Goal: Check status: Check status

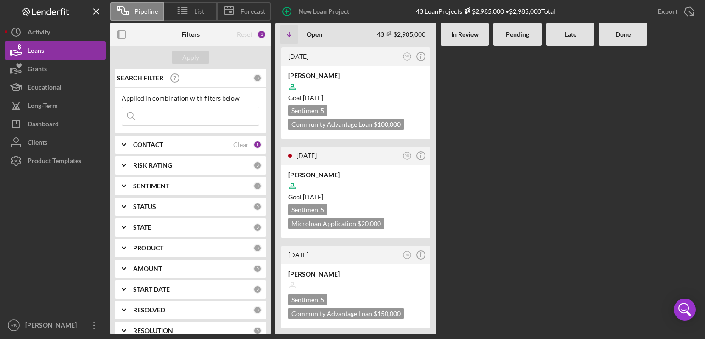
click at [512, 181] on div at bounding box center [517, 190] width 48 height 288
click at [395, 96] on div "Goal [DATE]" at bounding box center [355, 97] width 135 height 9
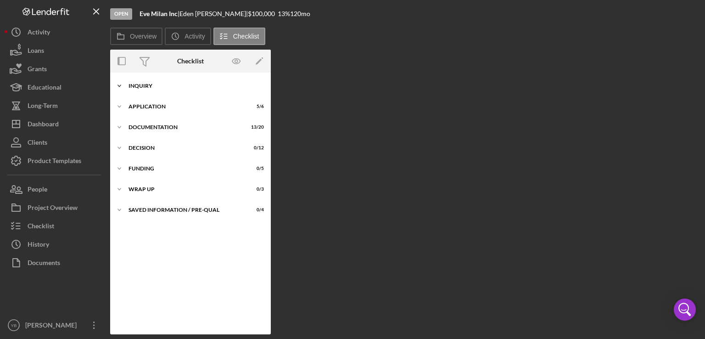
click at [153, 87] on div "Inquiry" at bounding box center [193, 86] width 131 height 6
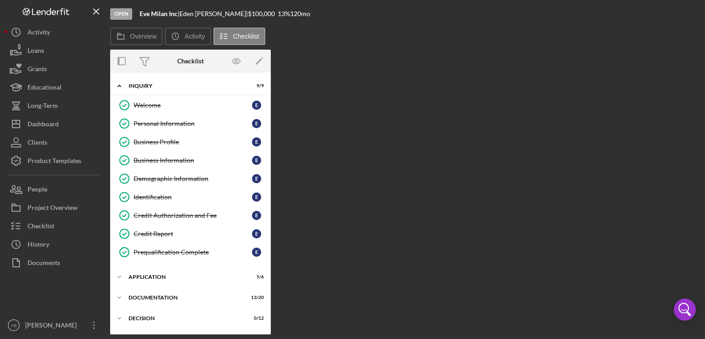
drag, startPoint x: 267, startPoint y: 281, endPoint x: 280, endPoint y: 333, distance: 53.4
click at [280, 333] on div "Overview Internal Workflow Stage Open Icon/Dropdown Arrow Archive (can unarchiv…" at bounding box center [405, 192] width 590 height 284
click at [152, 278] on div "Icon/Expander Application 5 / 6" at bounding box center [190, 276] width 161 height 18
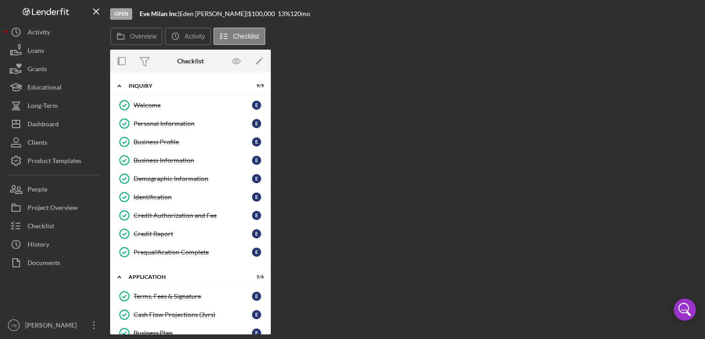
click at [268, 227] on div "Icon/Expander Inquiry 9 / 9 Welcome Welcome E Personal Information Personal Inf…" at bounding box center [190, 203] width 161 height 262
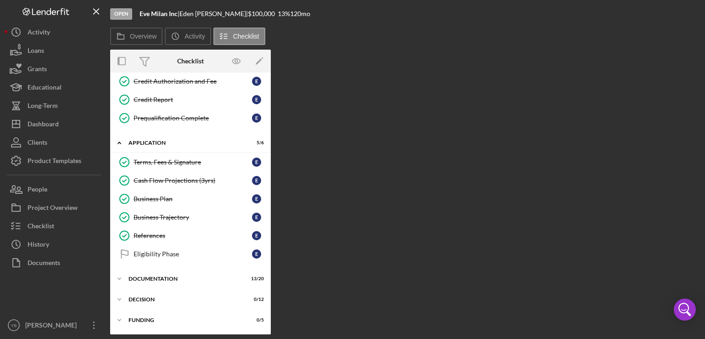
scroll to position [171, 0]
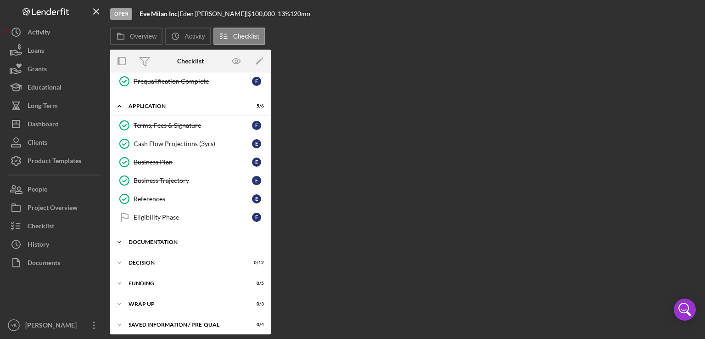
click at [166, 242] on div "Icon/Expander Documentation 13 / 20" at bounding box center [190, 242] width 161 height 18
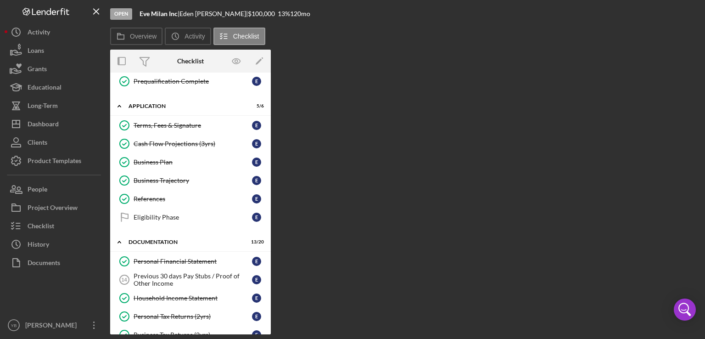
scroll to position [0, 0]
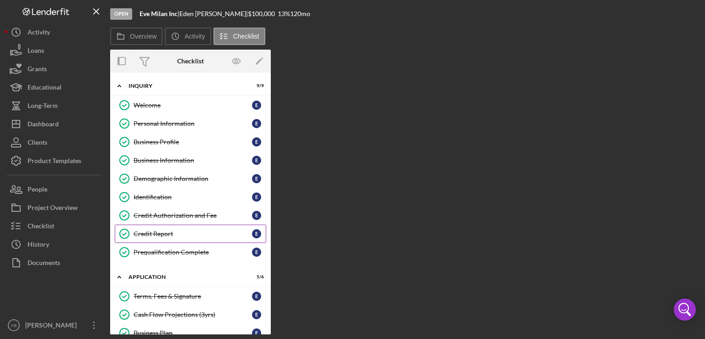
click at [157, 233] on div "Credit Report" at bounding box center [193, 233] width 118 height 7
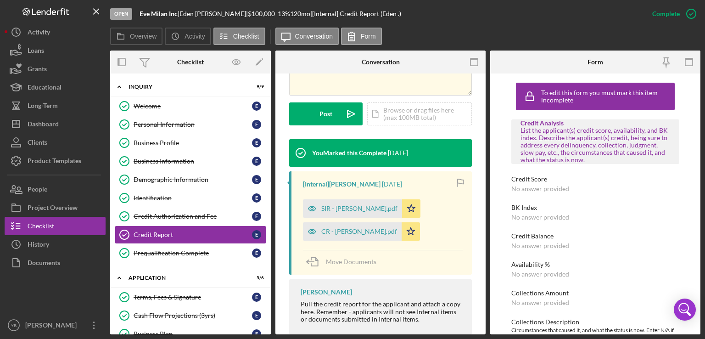
scroll to position [233, 0]
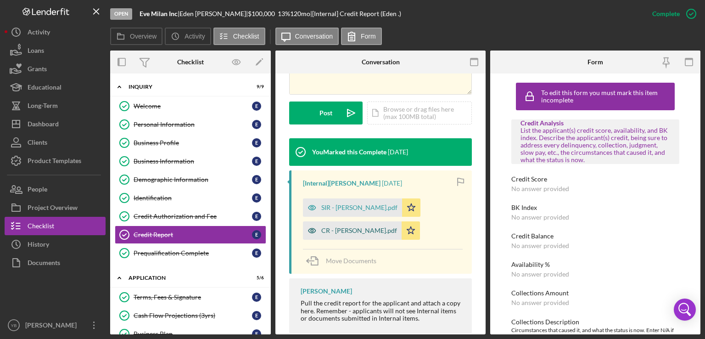
click at [349, 230] on div "CR - [PERSON_NAME].pdf" at bounding box center [359, 230] width 76 height 7
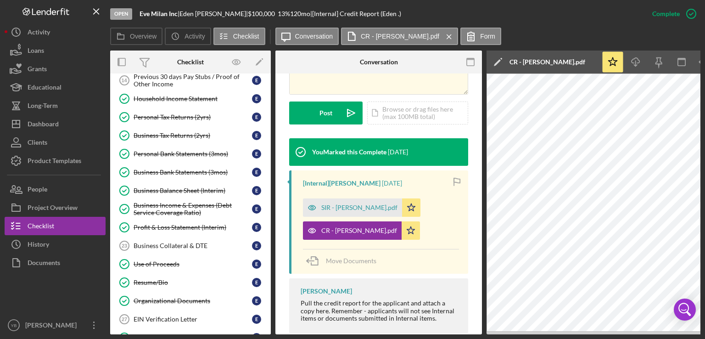
scroll to position [366, 0]
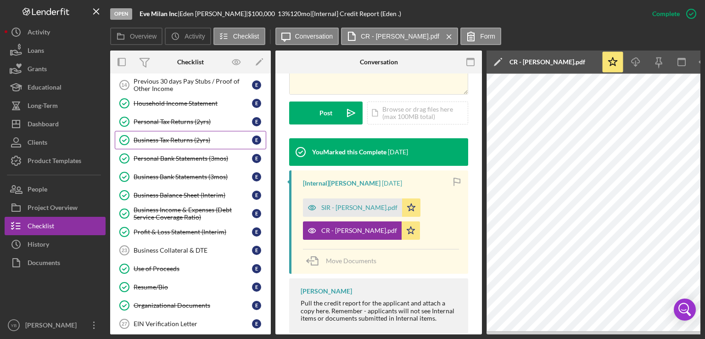
click at [201, 136] on div "Business Tax Returns (2yrs)" at bounding box center [193, 139] width 118 height 7
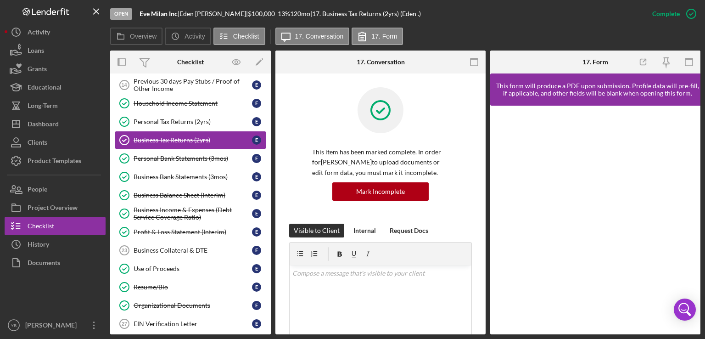
drag, startPoint x: 482, startPoint y: 188, endPoint x: 480, endPoint y: 202, distance: 14.0
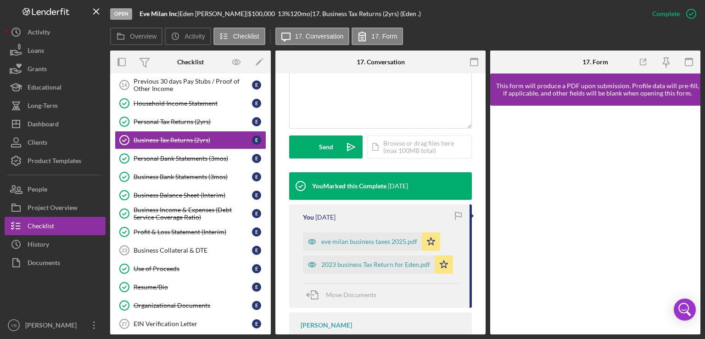
scroll to position [228, 0]
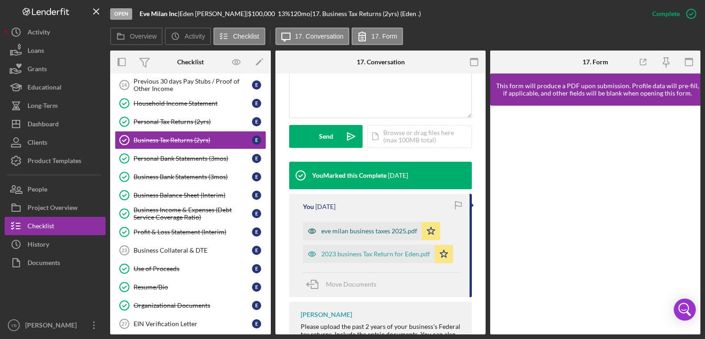
click at [356, 232] on div "eve milan business taxes 2025.pdf" at bounding box center [369, 230] width 96 height 7
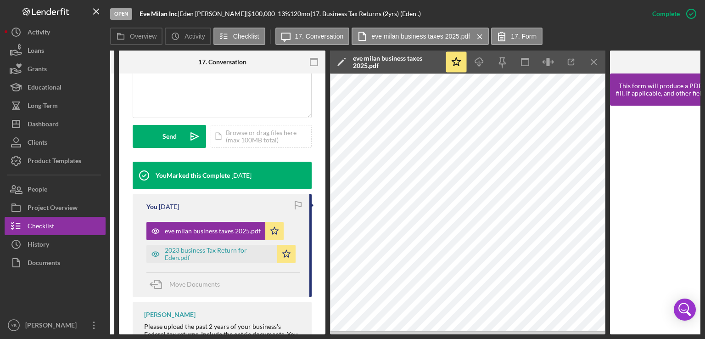
scroll to position [0, 158]
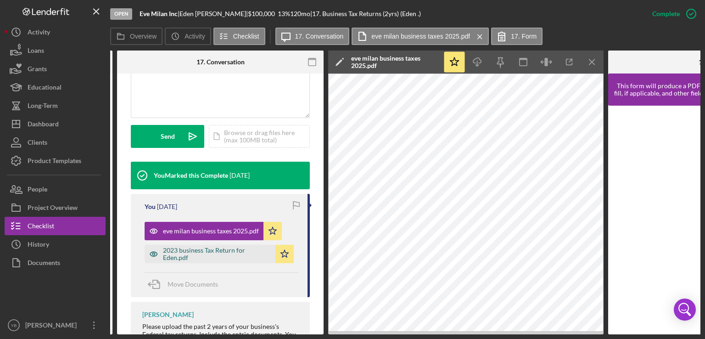
click at [229, 250] on div "2023 business Tax Return for Eden.pdf" at bounding box center [217, 253] width 108 height 15
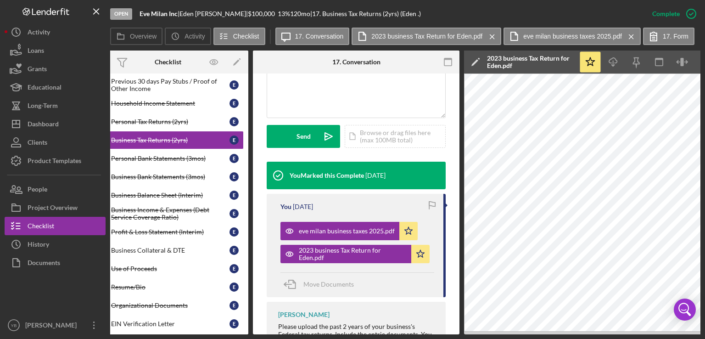
scroll to position [0, 0]
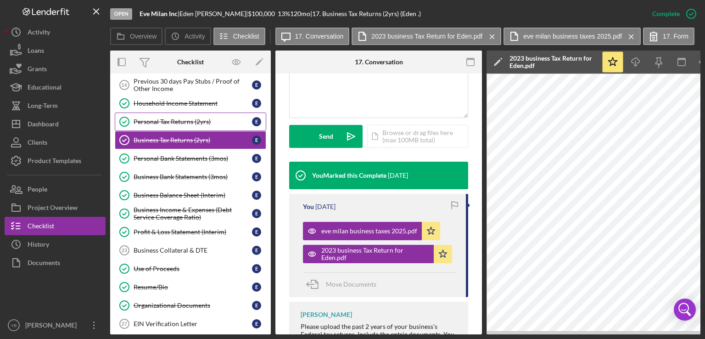
click at [178, 122] on link "Personal Tax Returns (2yrs) Personal Tax Returns (2yrs) E" at bounding box center [190, 121] width 151 height 18
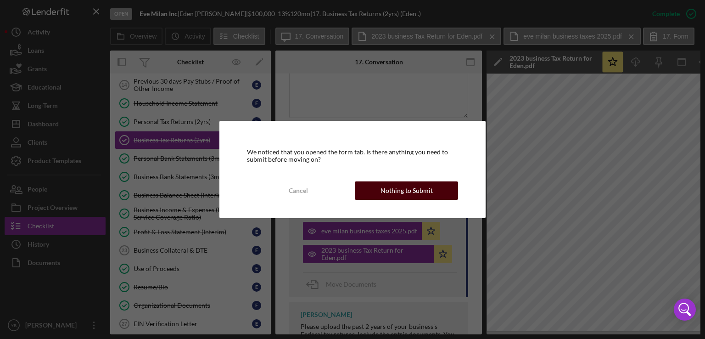
click at [401, 193] on div "Nothing to Submit" at bounding box center [406, 190] width 52 height 18
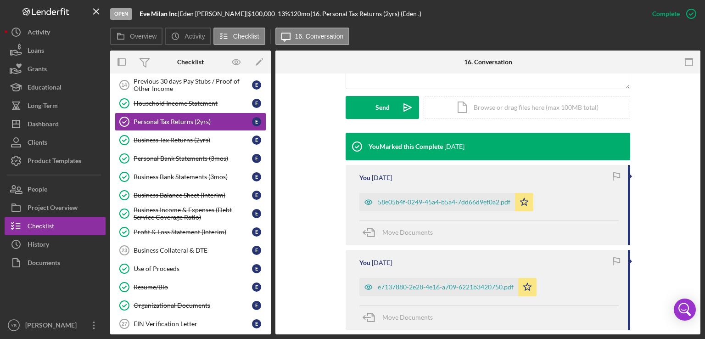
scroll to position [263, 0]
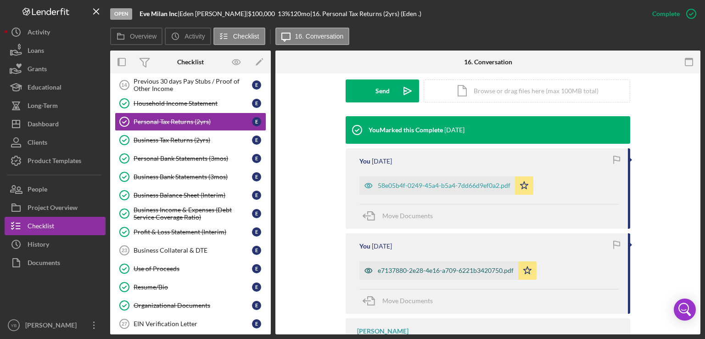
click at [449, 271] on div "e7137880-2e28-4e16-a709-6221b3420750.pdf" at bounding box center [446, 270] width 136 height 7
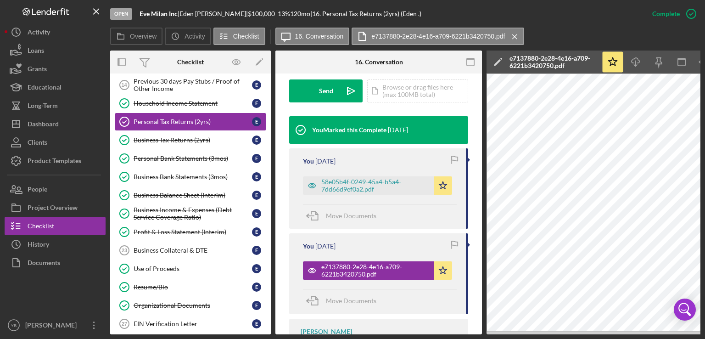
drag, startPoint x: 499, startPoint y: 334, endPoint x: 586, endPoint y: 331, distance: 87.2
click at [586, 331] on div "Open Eve Milan Inc | [PERSON_NAME] | $100,000 $100,000 13 % 120 mo | 16. Person…" at bounding box center [352, 169] width 705 height 339
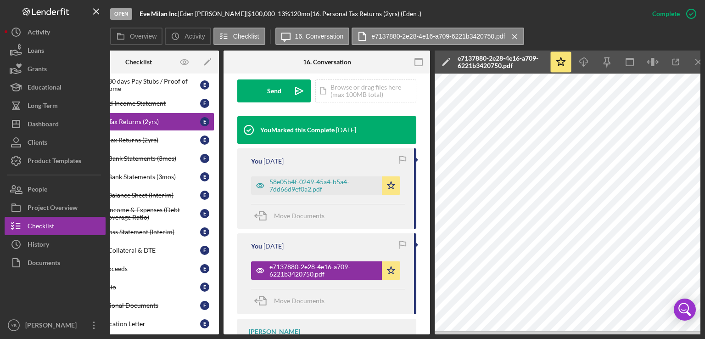
scroll to position [0, 61]
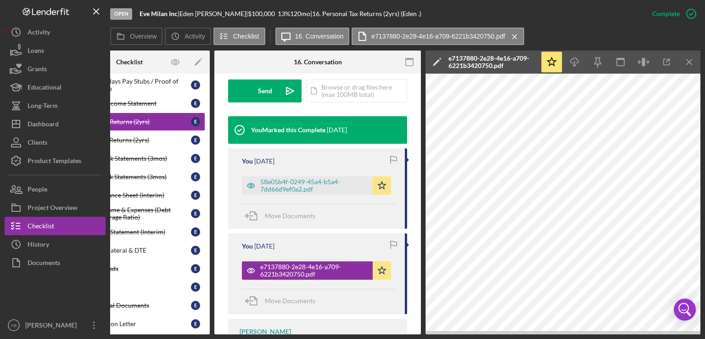
click at [701, 326] on div "Open Eve Milan Inc | [PERSON_NAME] | $100,000 $100,000 13 % 120 mo | 16. Person…" at bounding box center [352, 169] width 705 height 339
click at [311, 183] on div "58e05b4f-0249-45a4-b5a4-7dd66d9ef0a2.pdf" at bounding box center [314, 185] width 108 height 15
